Goal: Task Accomplishment & Management: Manage account settings

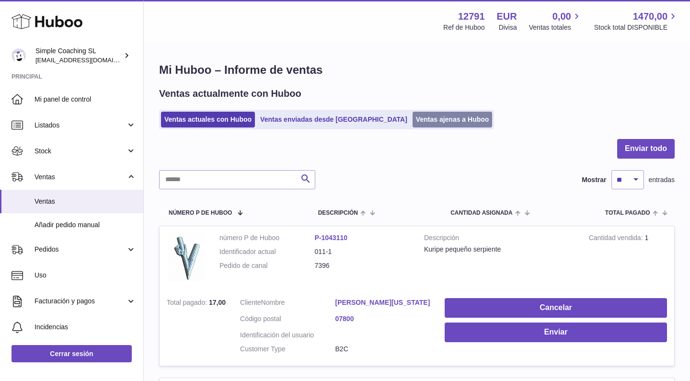
click at [413, 112] on link "Ventas ajenas a Huboo" at bounding box center [453, 120] width 80 height 16
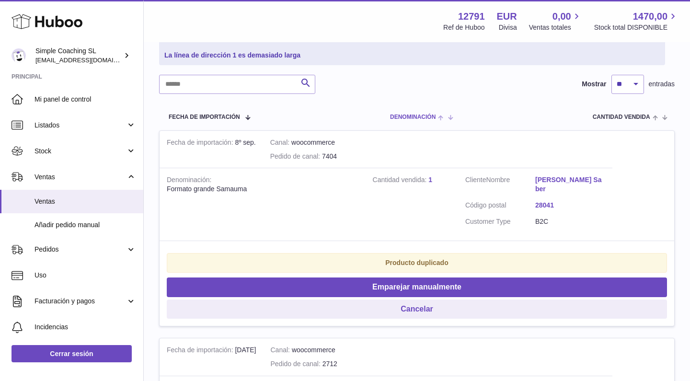
scroll to position [138, 0]
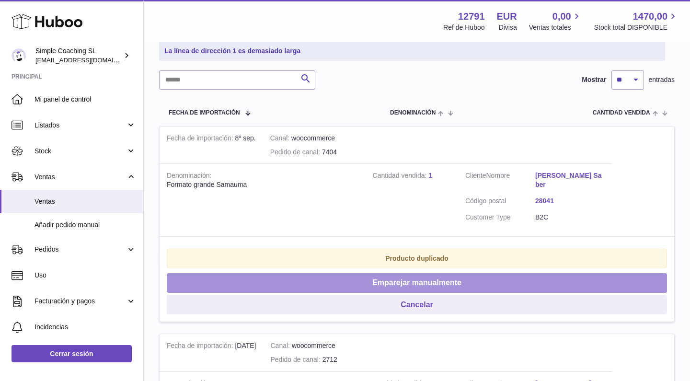
click at [396, 273] on button "Emparejar manualmente" at bounding box center [417, 283] width 500 height 20
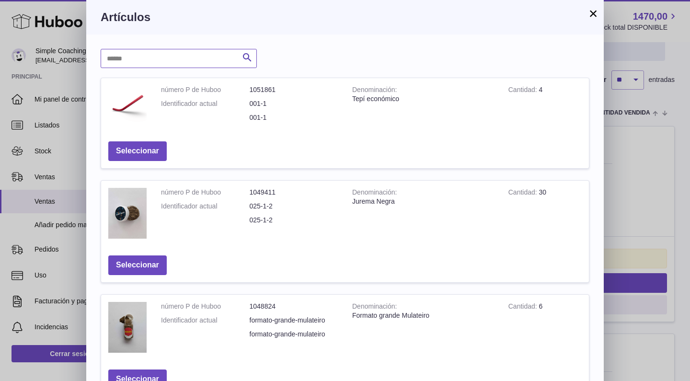
click at [205, 60] on input "text" at bounding box center [179, 58] width 156 height 19
type input "******"
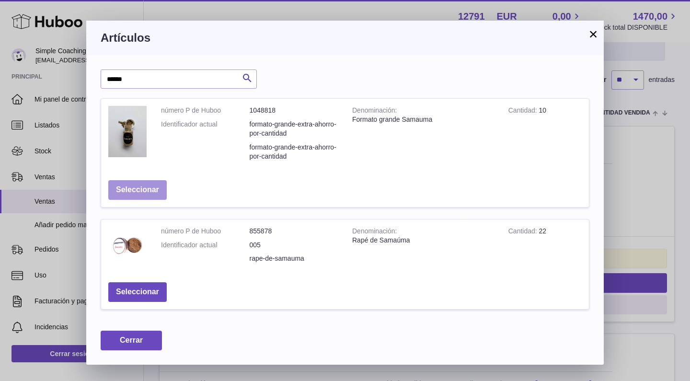
click at [149, 190] on button "Seleccionar" at bounding box center [137, 190] width 58 height 20
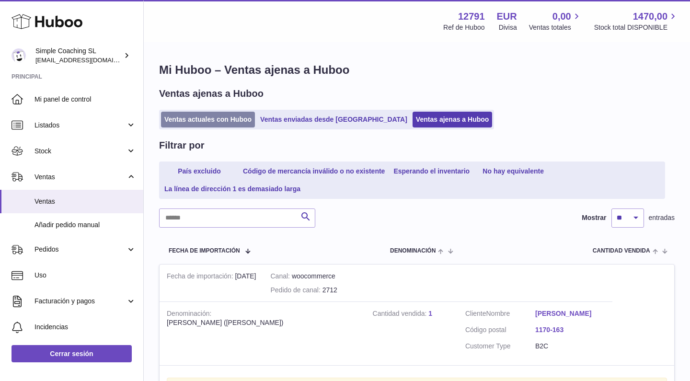
scroll to position [0, 0]
click at [220, 125] on link "Ventas actuales con Huboo" at bounding box center [208, 120] width 94 height 16
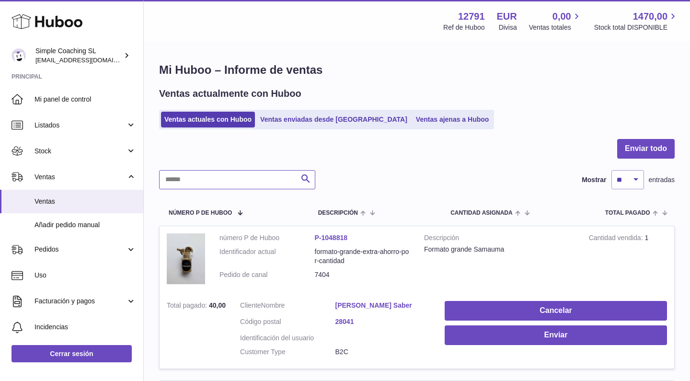
click at [212, 186] on input "text" at bounding box center [237, 179] width 156 height 19
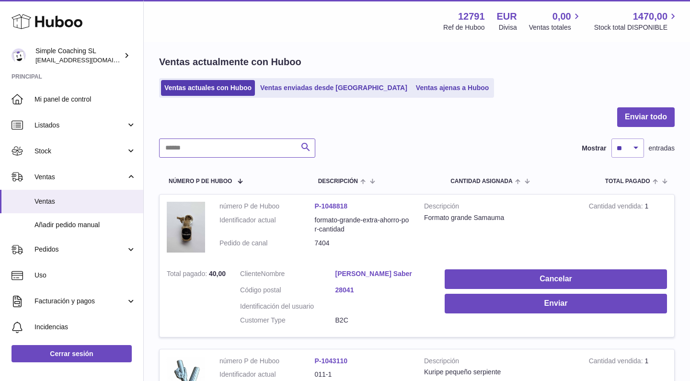
scroll to position [39, 0]
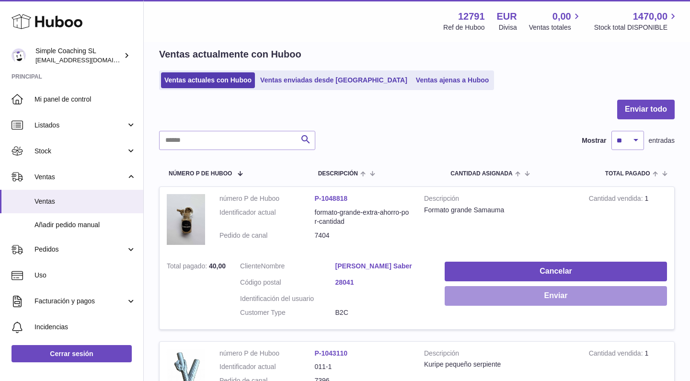
click at [515, 297] on button "Enviar" at bounding box center [556, 296] width 222 height 20
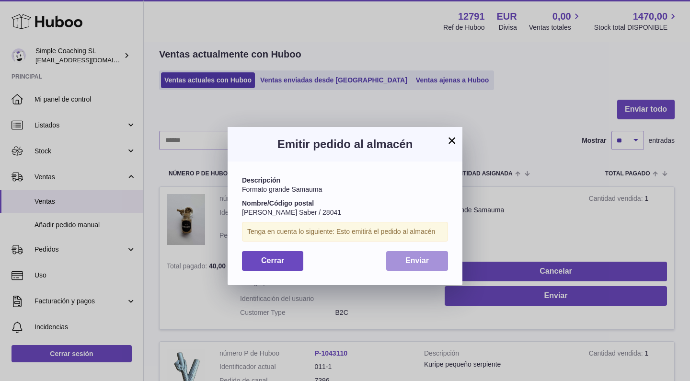
click at [422, 253] on button "Enviar" at bounding box center [417, 261] width 62 height 20
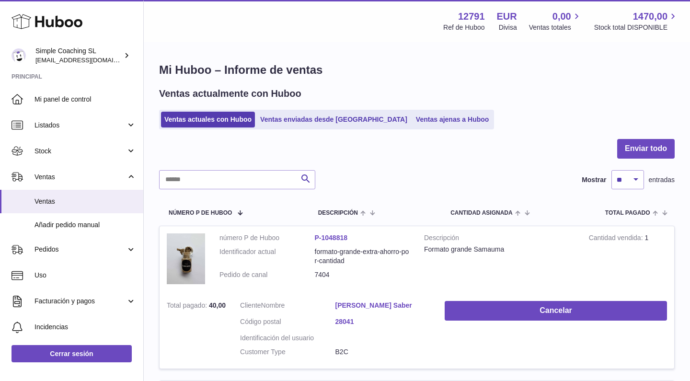
scroll to position [0, 0]
click at [215, 185] on input "text" at bounding box center [237, 179] width 156 height 19
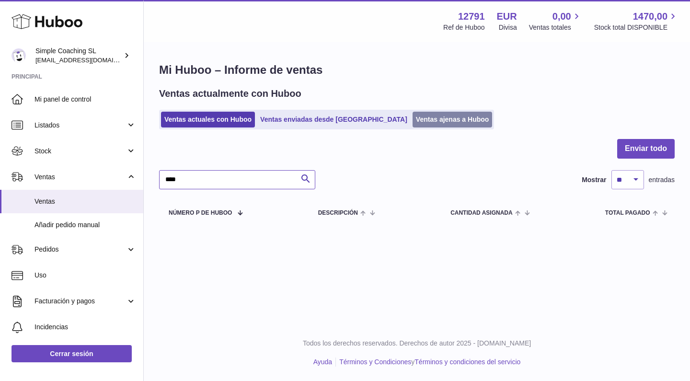
type input "****"
click at [413, 116] on link "Ventas ajenas a Huboo" at bounding box center [453, 120] width 80 height 16
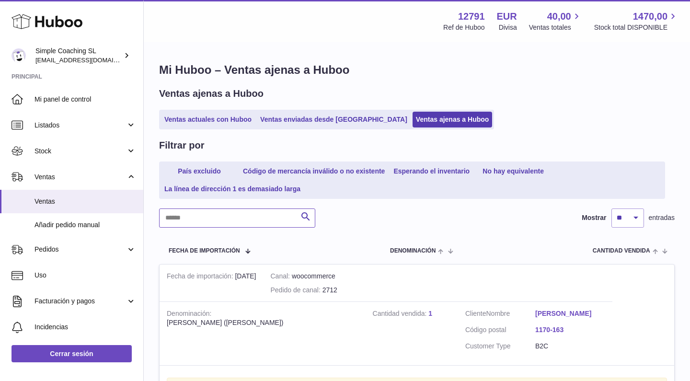
click at [207, 208] on input "text" at bounding box center [237, 217] width 156 height 19
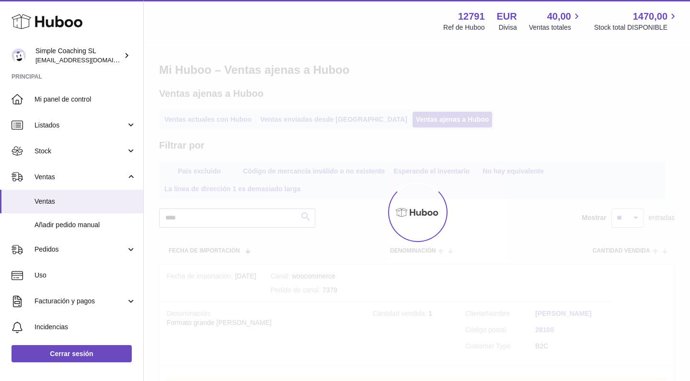
scroll to position [145, 0]
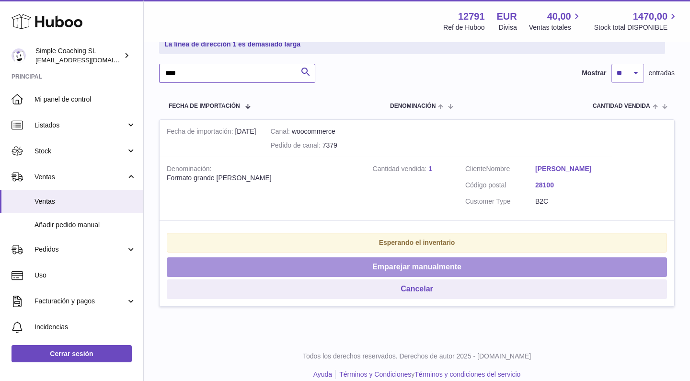
type input "****"
click at [404, 265] on button "Emparejar manualmente" at bounding box center [417, 267] width 500 height 20
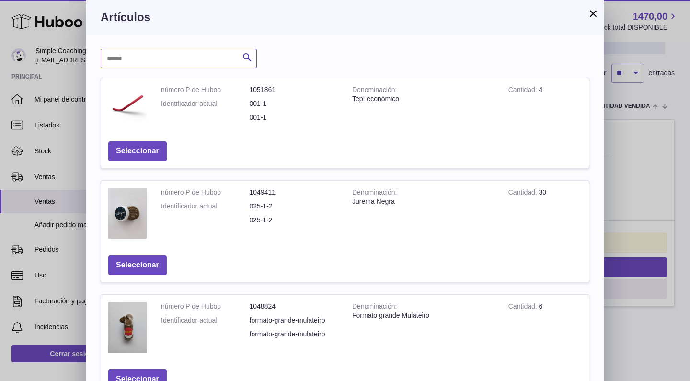
click at [219, 57] on input "text" at bounding box center [179, 58] width 156 height 19
type input "***"
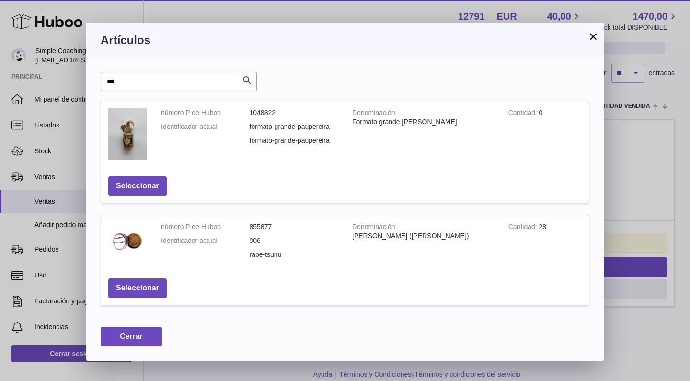
click at [586, 41] on h3 "Artículos" at bounding box center [345, 40] width 489 height 15
click at [596, 34] on button "×" at bounding box center [592, 36] width 11 height 11
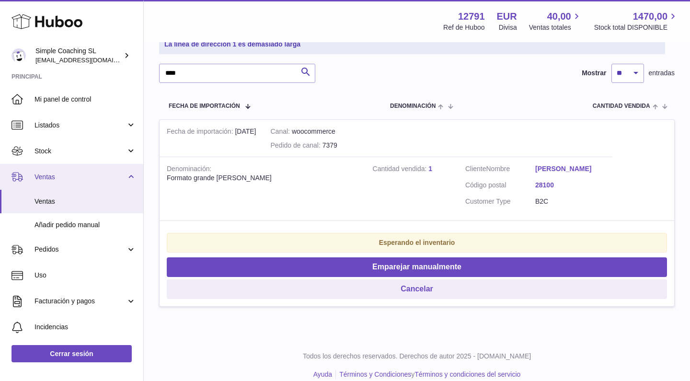
click at [94, 177] on span "Ventas" at bounding box center [80, 176] width 92 height 9
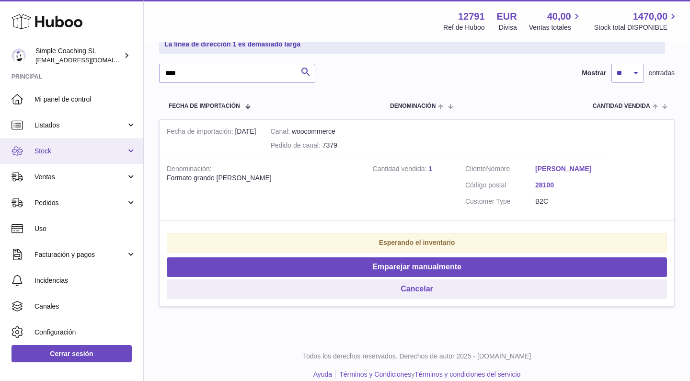
click at [98, 149] on span "Stock" at bounding box center [80, 151] width 92 height 9
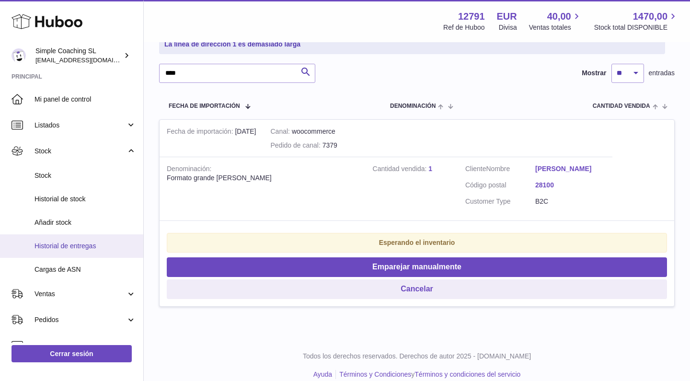
click at [81, 243] on span "Historial de entregas" at bounding box center [85, 245] width 102 height 9
